Goal: Answer question/provide support: Answer question/provide support

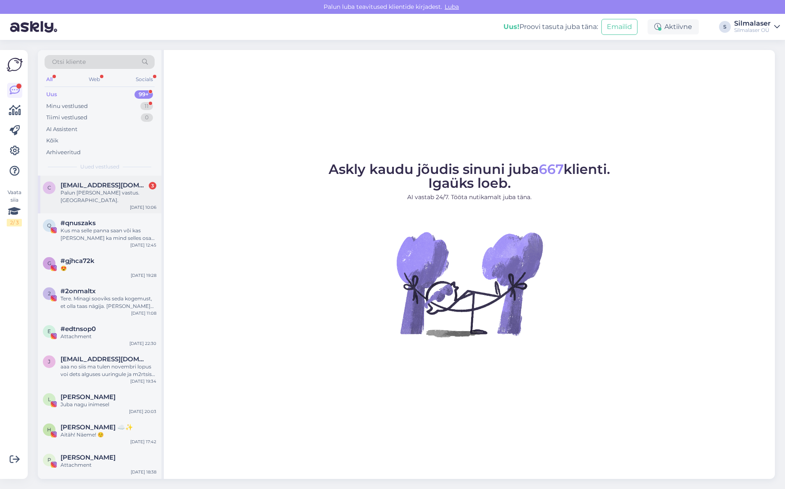
click at [131, 187] on span "[EMAIL_ADDRESS][DOMAIN_NAME]" at bounding box center [104, 186] width 87 height 8
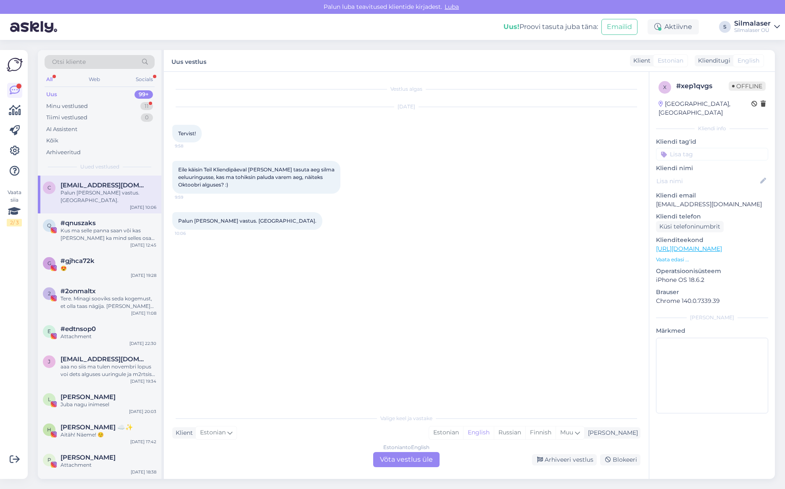
click at [325, 200] on div "Eile käisin Teil Kliendipäeval ja panin tasuta aeg silma eeluuringusse, kas ma …" at bounding box center [406, 177] width 468 height 51
click at [401, 458] on div "Estonian to English Võta vestlus üle" at bounding box center [406, 459] width 66 height 15
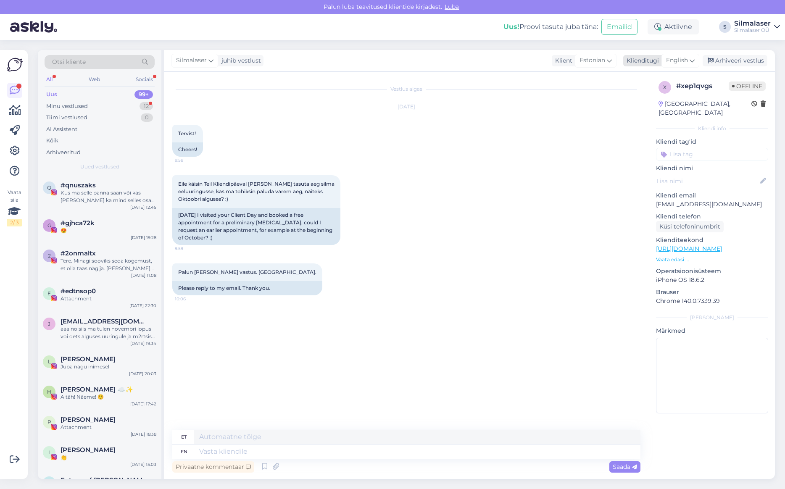
click at [687, 63] on span "English" at bounding box center [677, 60] width 22 height 9
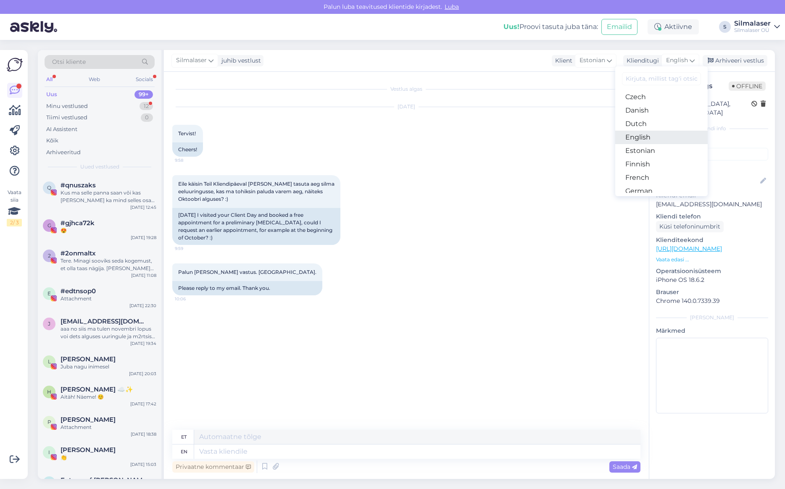
scroll to position [75, 0]
click at [648, 129] on link "Estonian" at bounding box center [661, 130] width 92 height 13
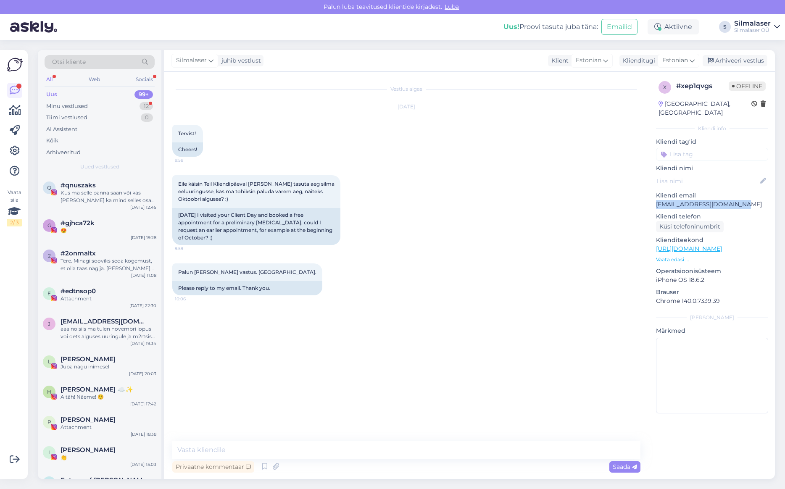
drag, startPoint x: 691, startPoint y: 197, endPoint x: 736, endPoint y: 195, distance: 45.0
click at [743, 200] on p "[EMAIL_ADDRESS][DOMAIN_NAME]" at bounding box center [712, 204] width 112 height 9
copy p "[EMAIL_ADDRESS][DOMAIN_NAME]"
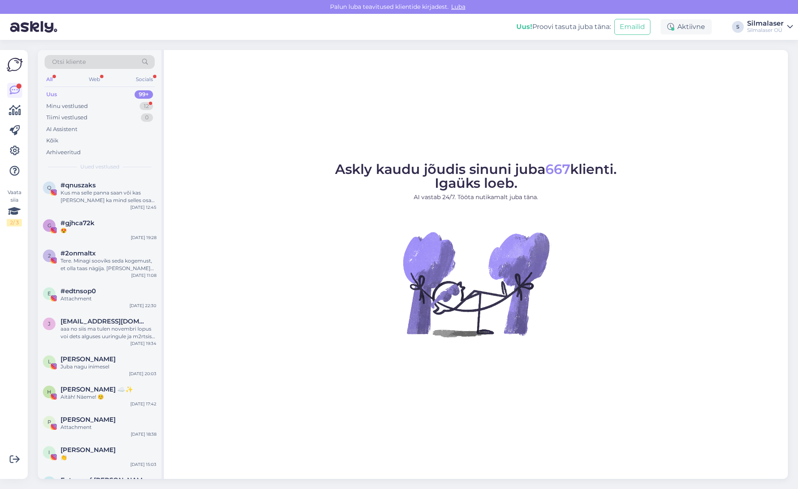
click at [52, 93] on div "Uus" at bounding box center [51, 94] width 11 height 8
click at [70, 108] on div "Minu vestlused" at bounding box center [67, 106] width 42 height 8
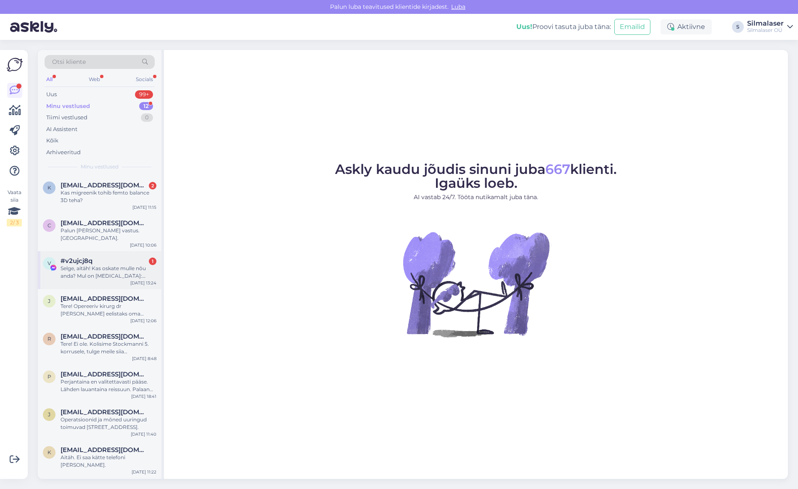
click at [90, 265] on div "Selge, aitäh! Kas oskate mulle nõu anda? Mul on [MEDICAL_DATA]: paremas silmas …" at bounding box center [109, 272] width 96 height 15
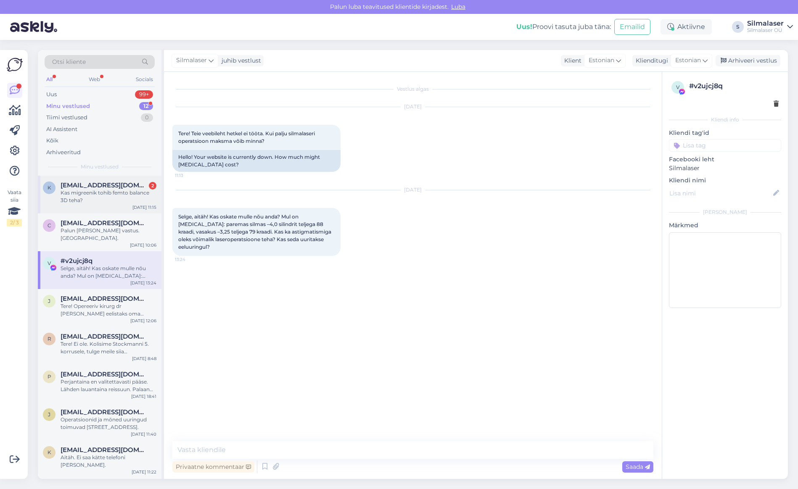
click at [90, 190] on div "Kas migreenik tohib femto balance 3D teha?" at bounding box center [109, 196] width 96 height 15
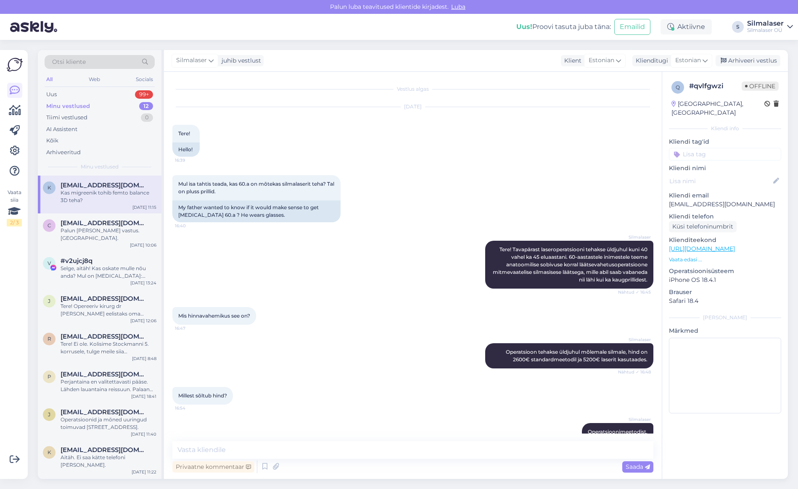
scroll to position [411, 0]
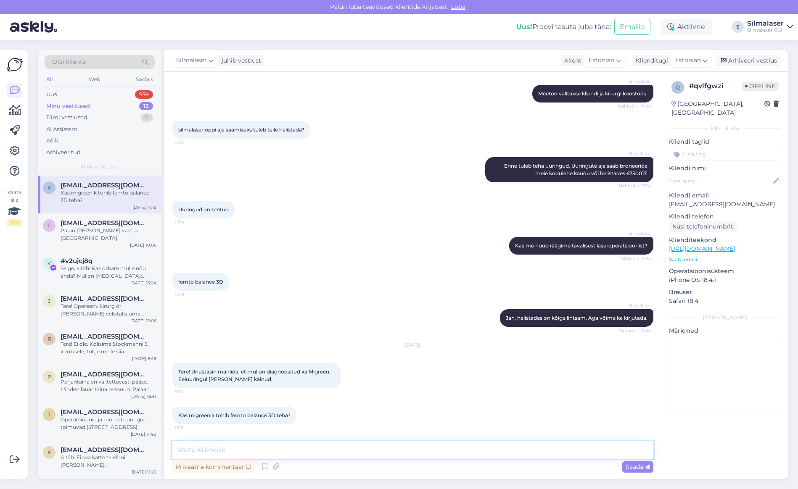
click at [243, 455] on textarea at bounding box center [412, 450] width 481 height 18
type textarea "Jah, migreen ei ole vastunäidustus."
